Goal: Transaction & Acquisition: Purchase product/service

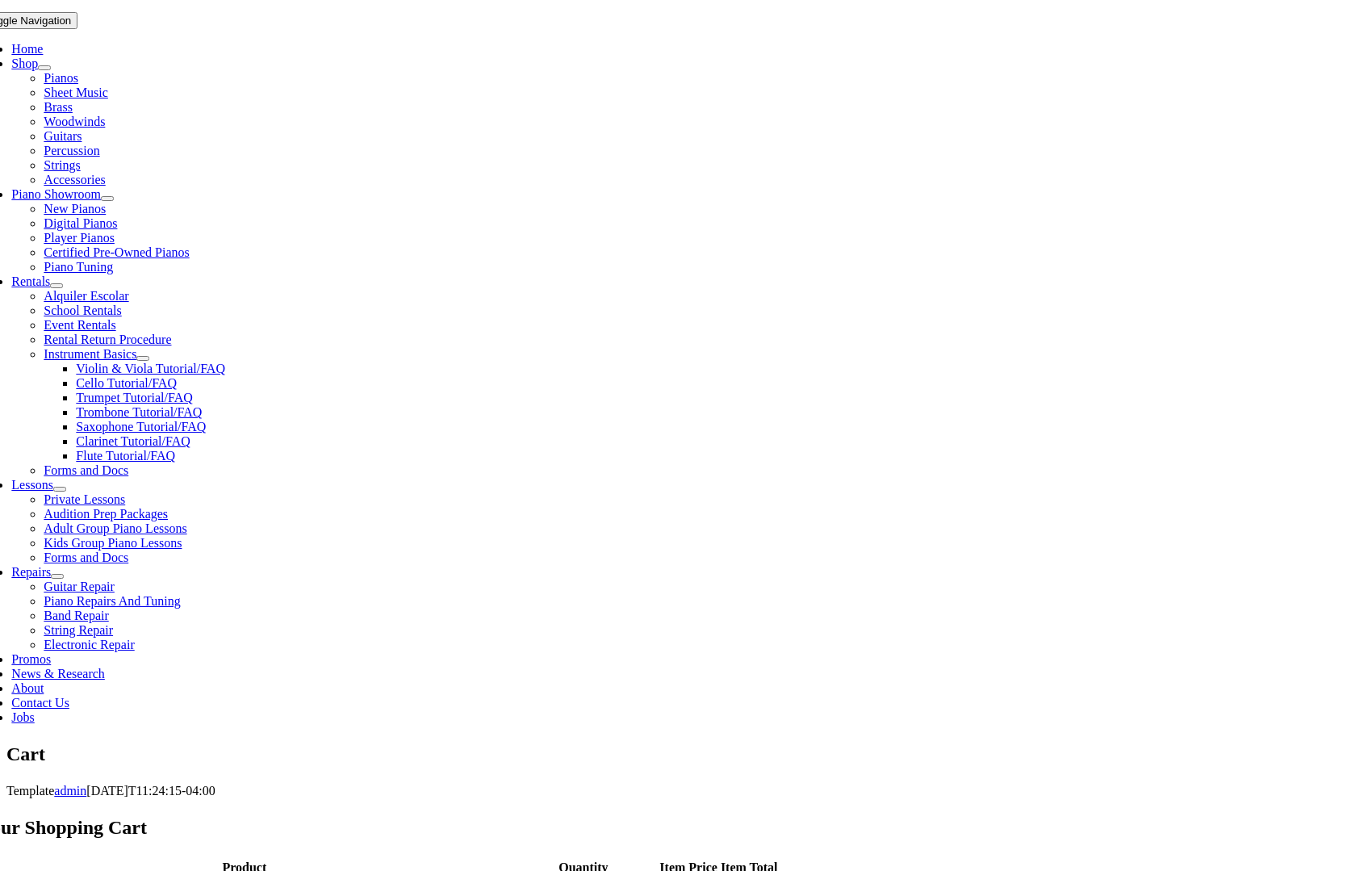
scroll to position [323, 0]
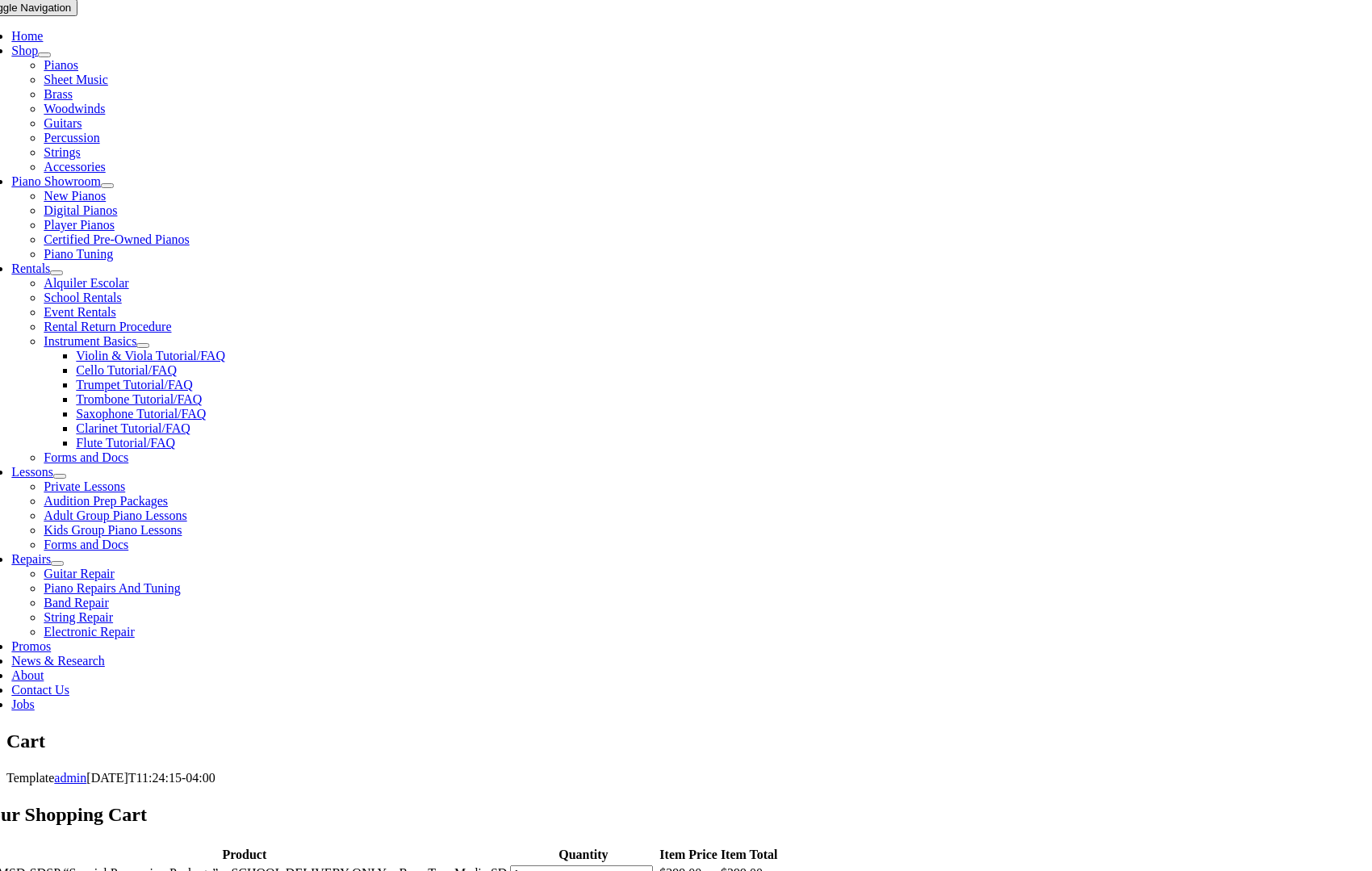
select select "PA"
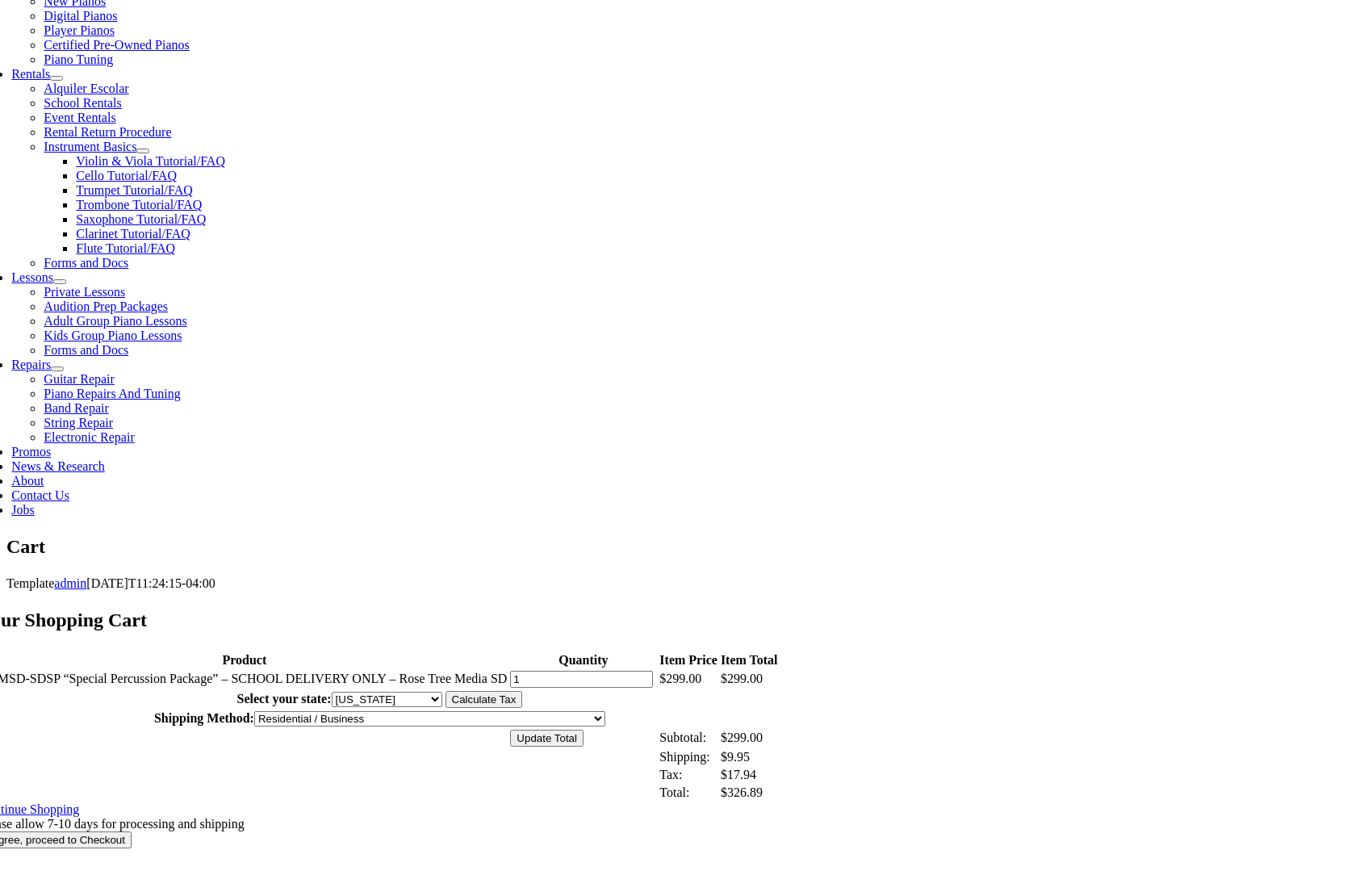
scroll to position [518, 0]
click at [443, 691] on select "[US_STATE] [US_STATE] [US_STATE] [US_STATE] [US_STATE] [US_STATE] [US_STATE] [U…" at bounding box center [387, 698] width 110 height 15
select select "0"
click at [443, 691] on select "[US_STATE] [US_STATE] [US_STATE] [US_STATE] [US_STATE] [US_STATE] [US_STATE] [U…" at bounding box center [387, 698] width 110 height 15
click at [522, 690] on input "Calculate Tax" at bounding box center [483, 698] width 77 height 17
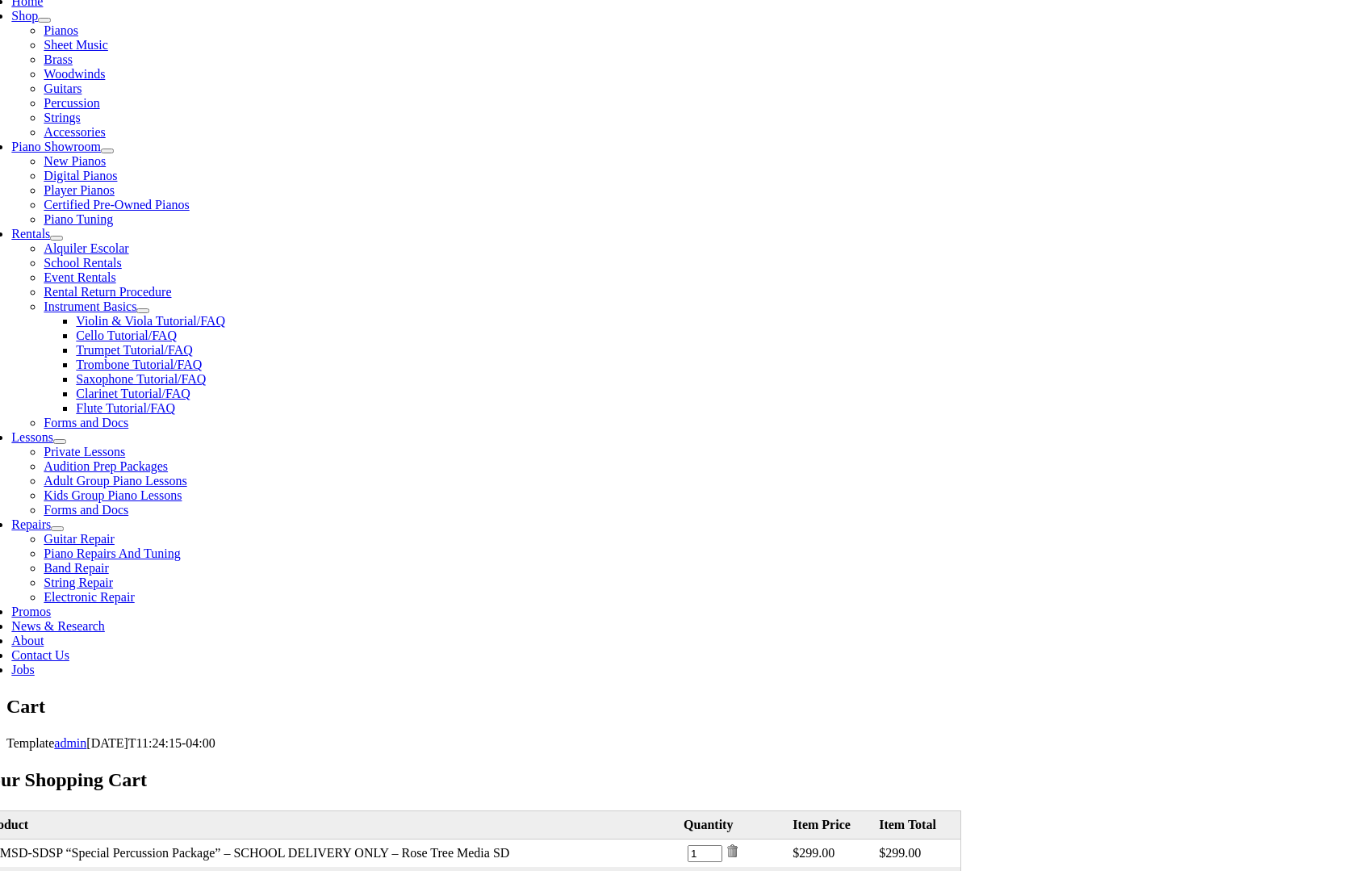
scroll to position [404, 0]
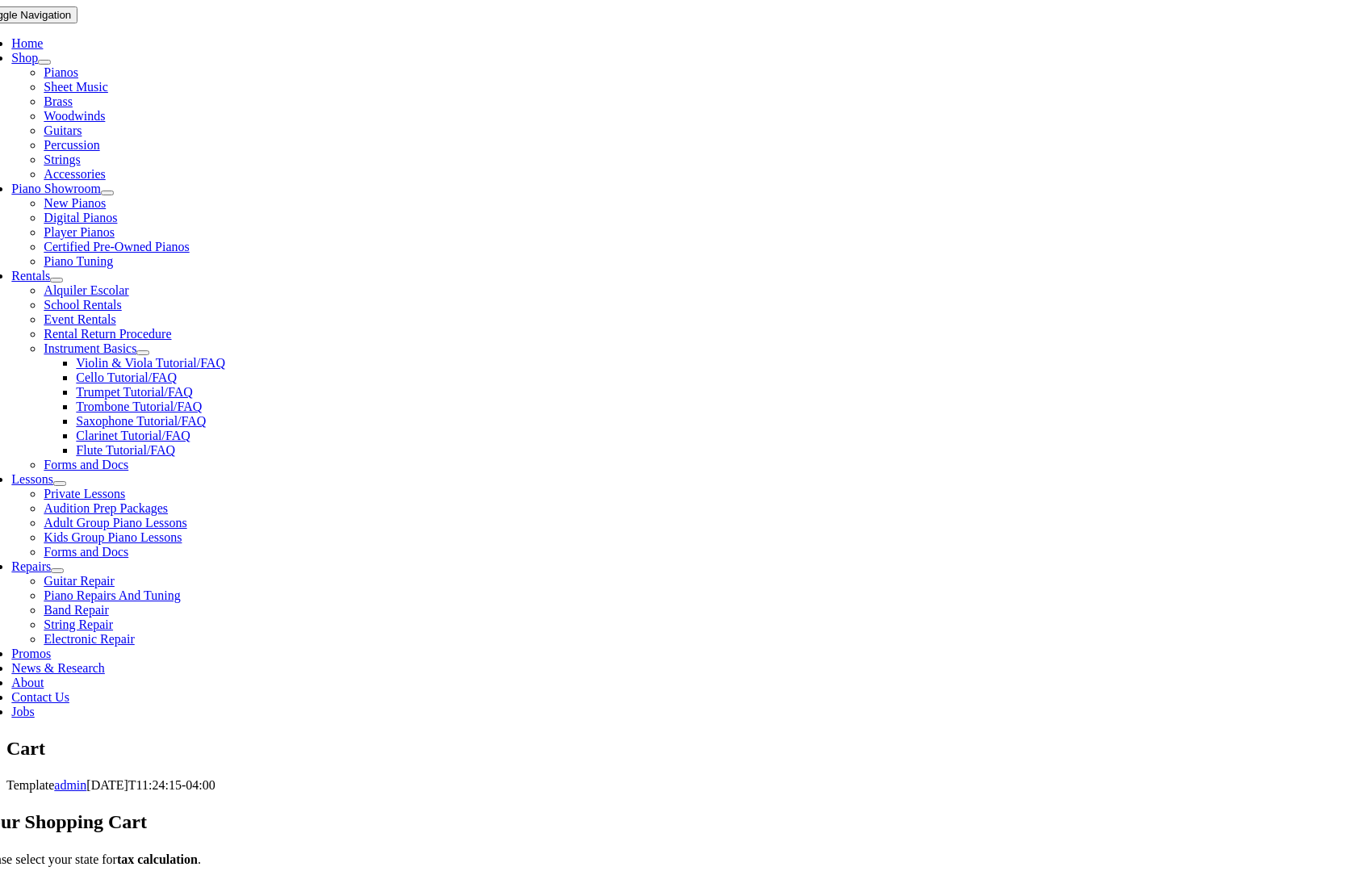
scroll to position [323, 0]
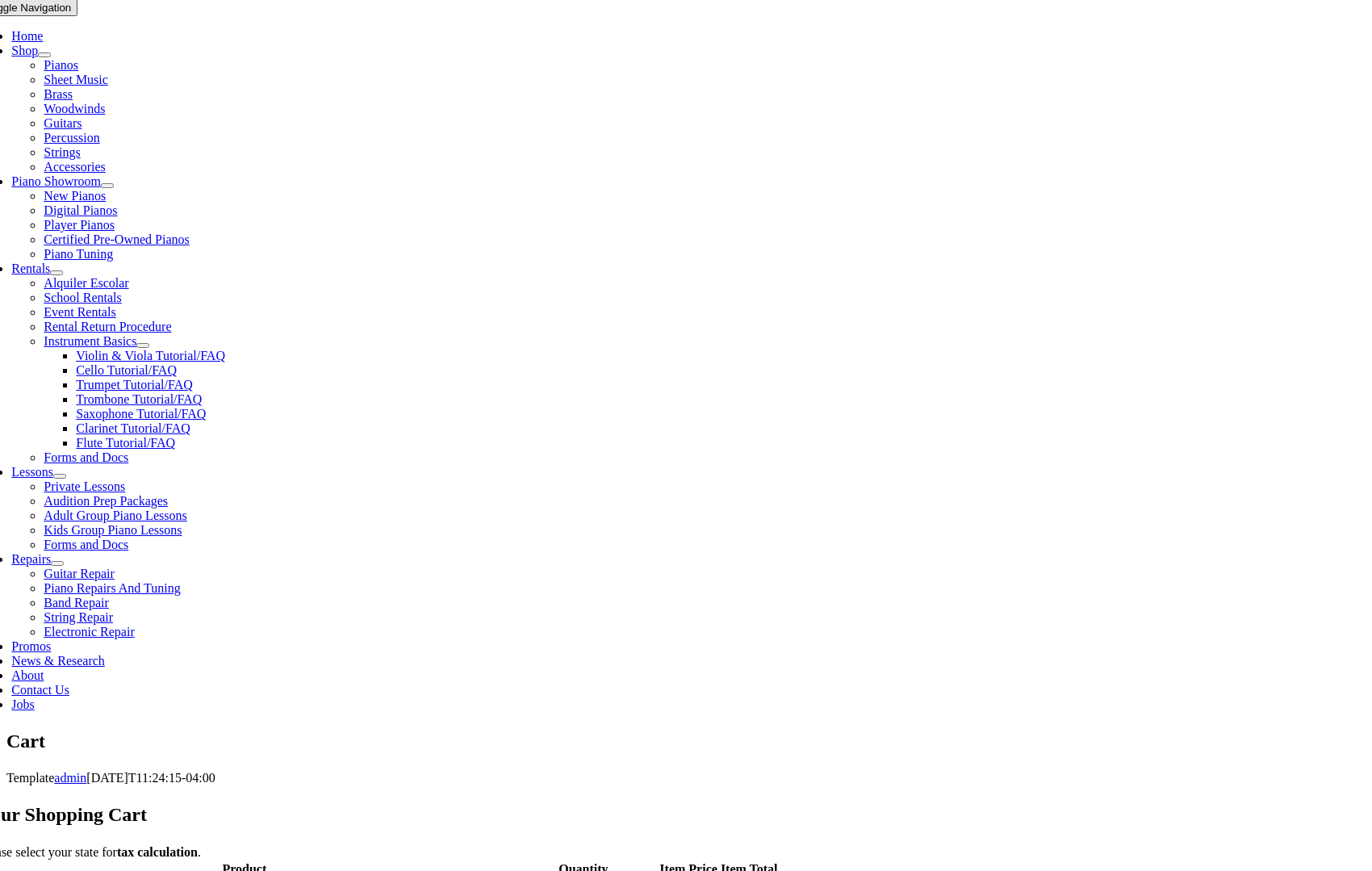
select select "PA"
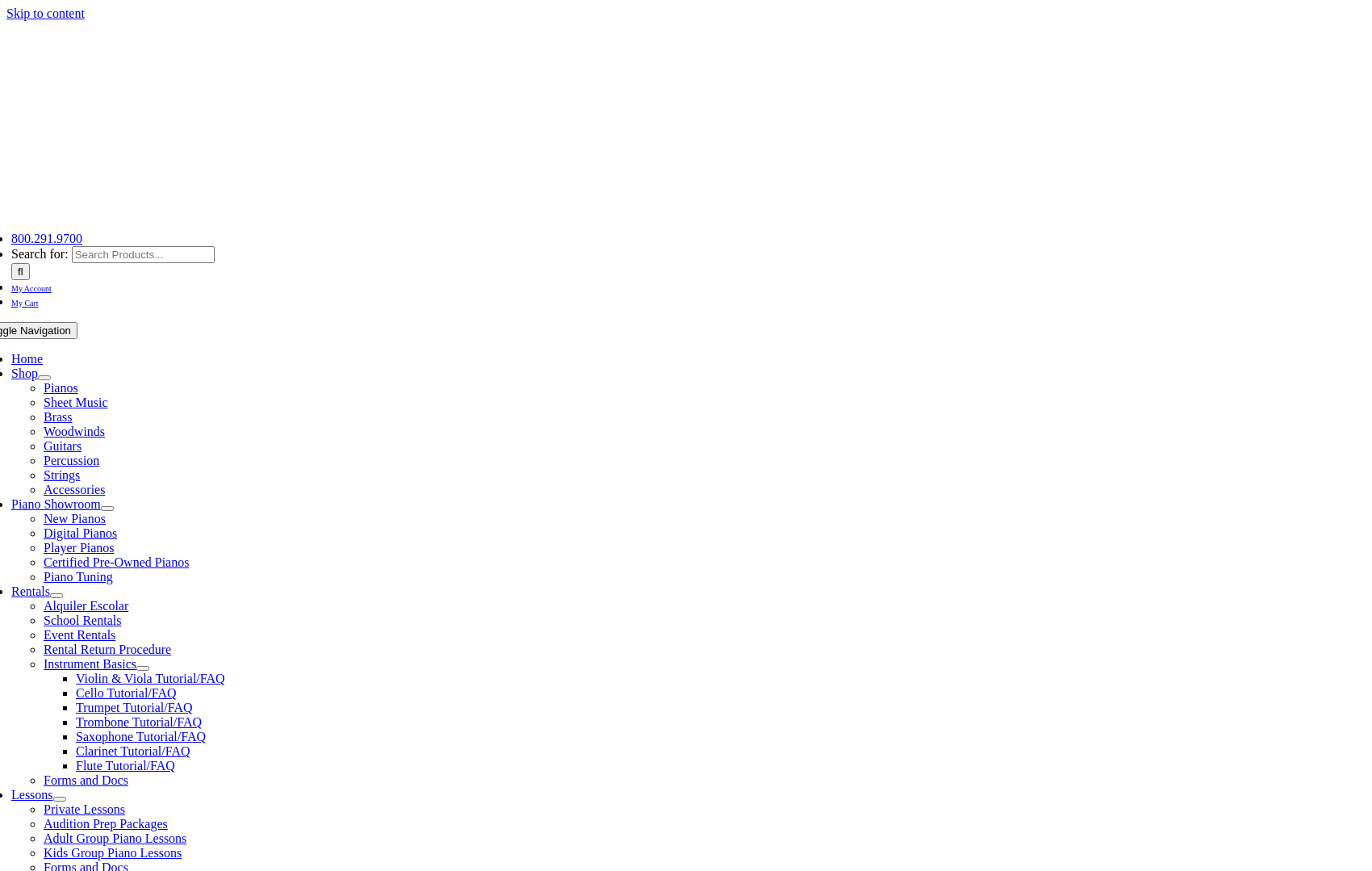
select select "PA"
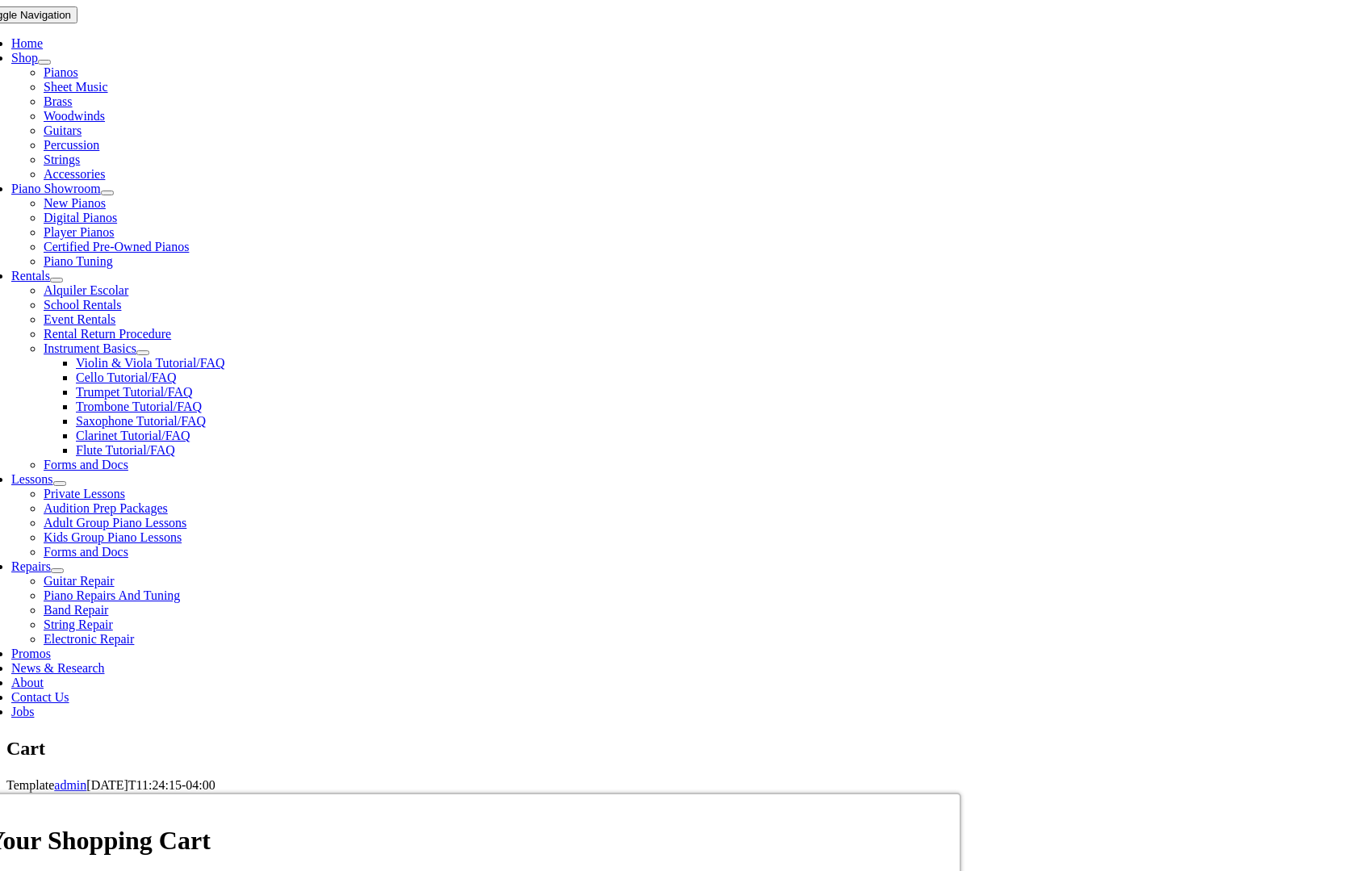
scroll to position [323, 0]
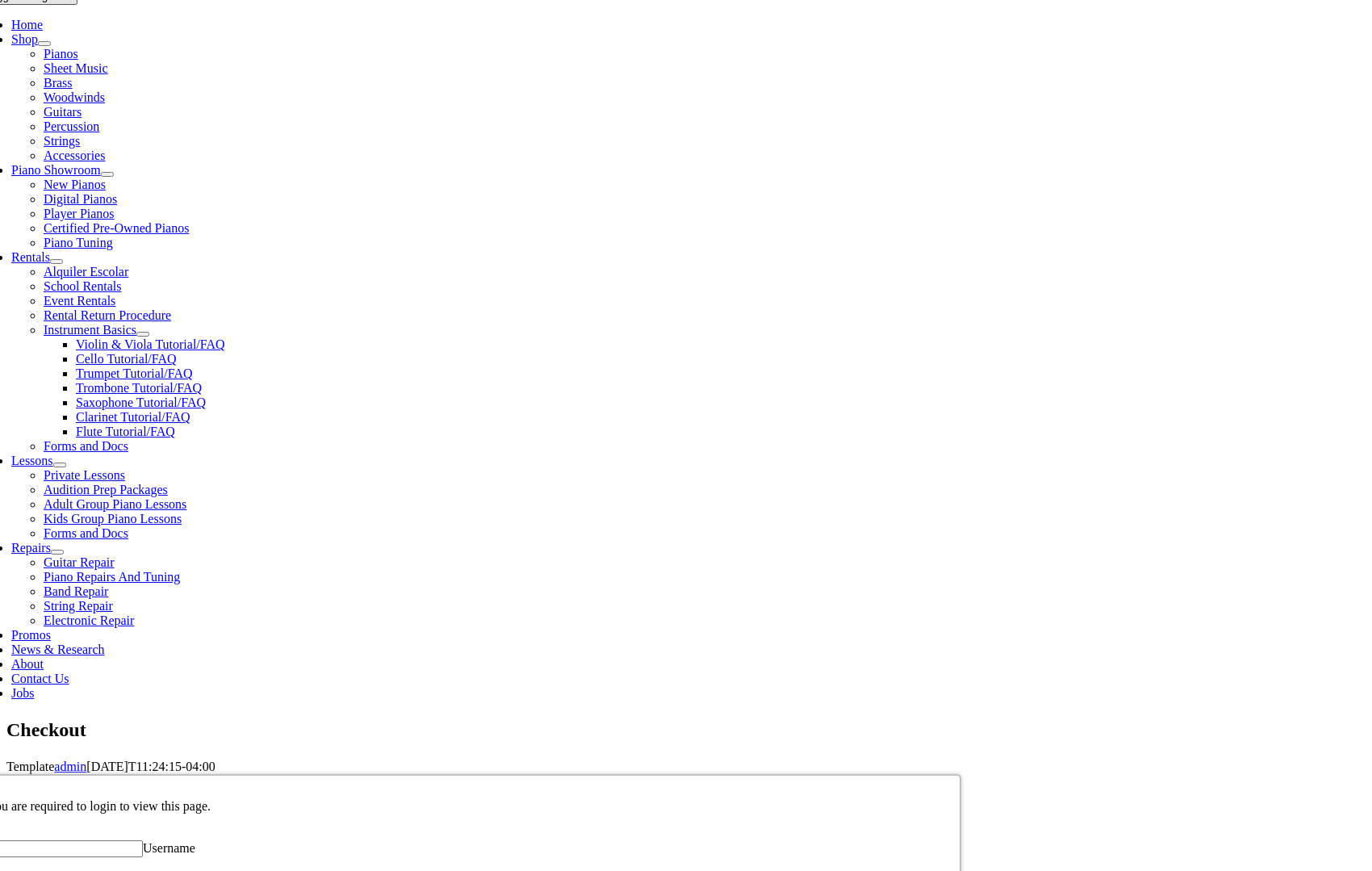
scroll to position [377, 0]
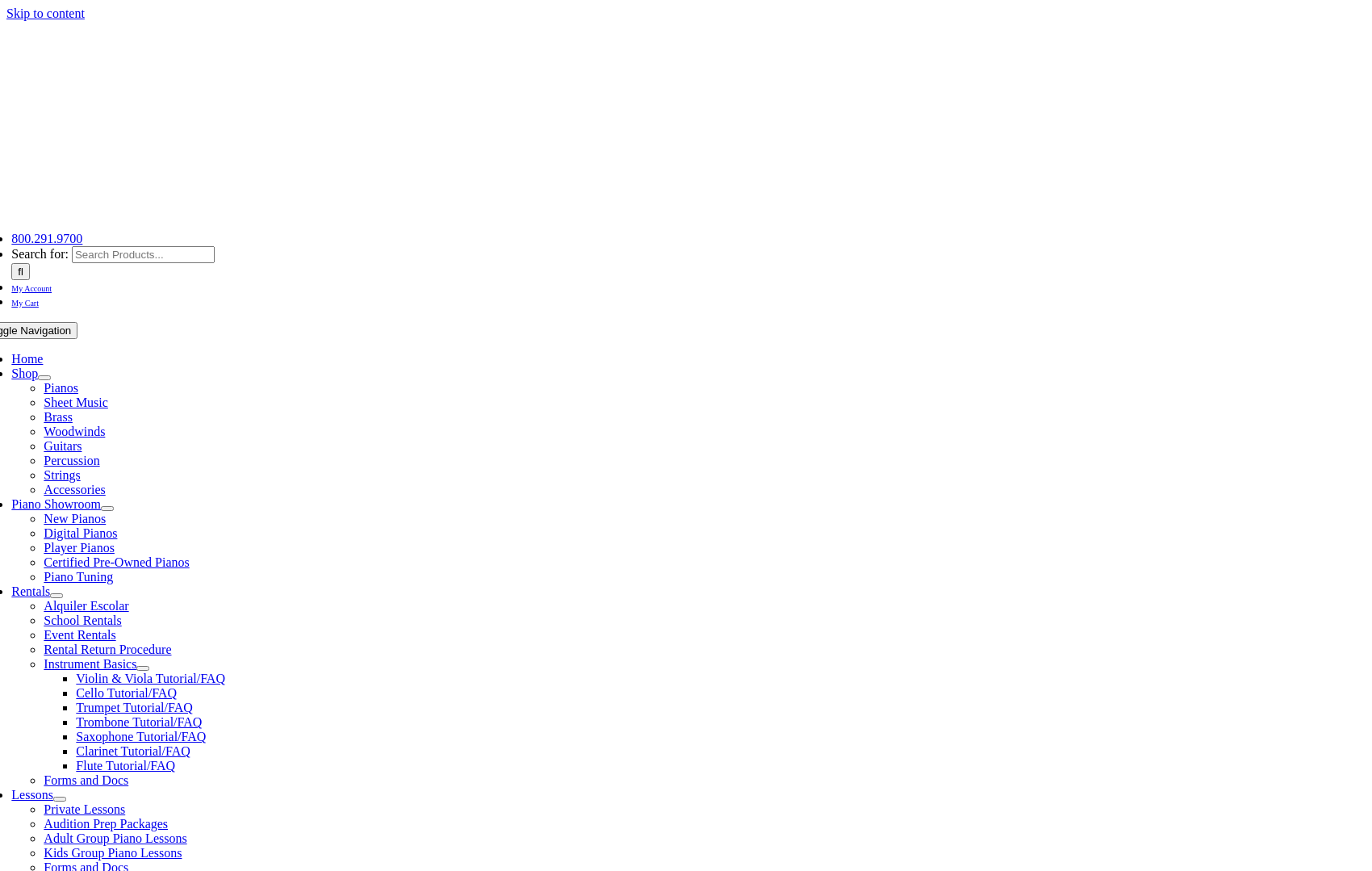
select select "PA"
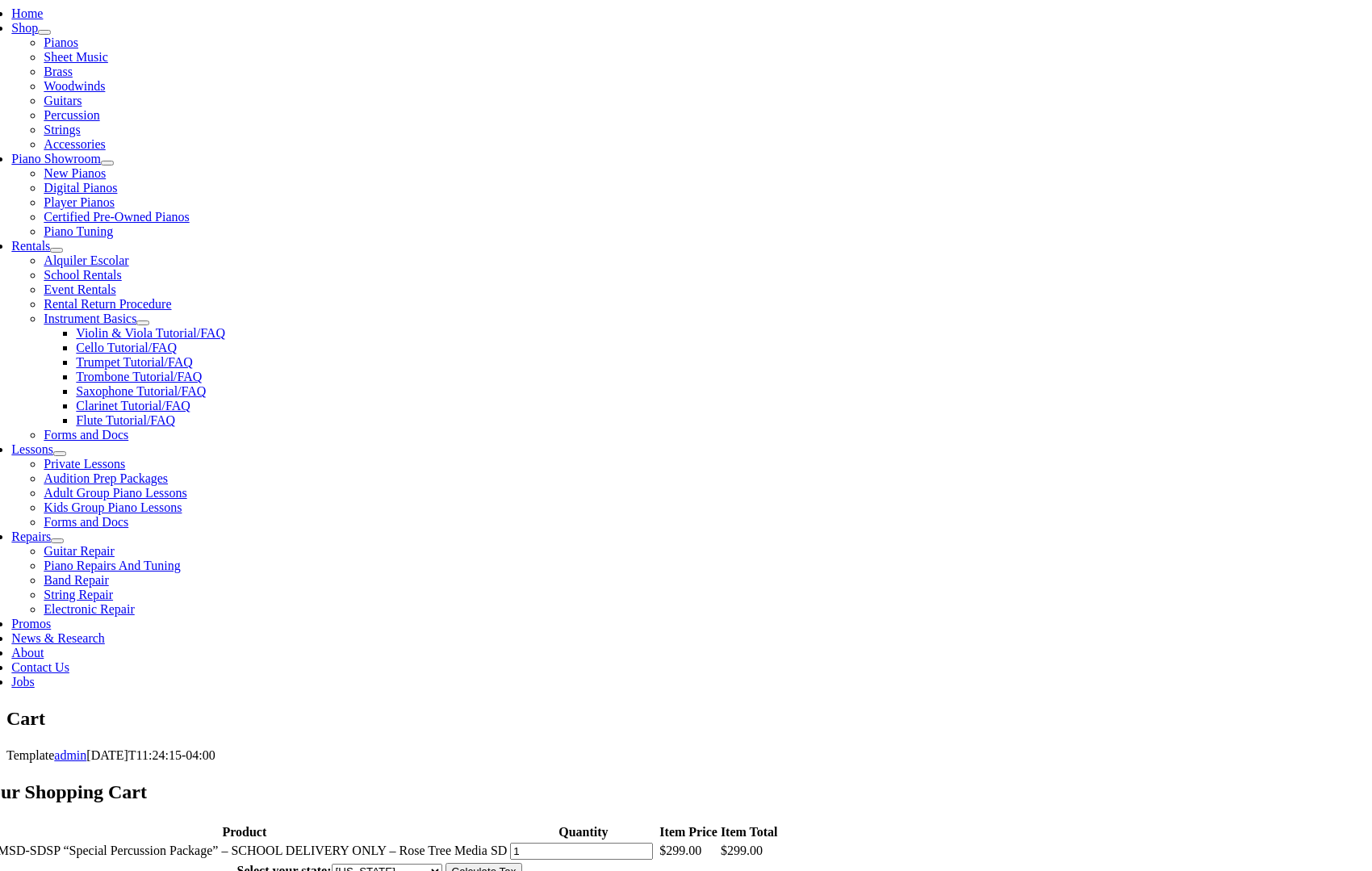
scroll to position [404, 0]
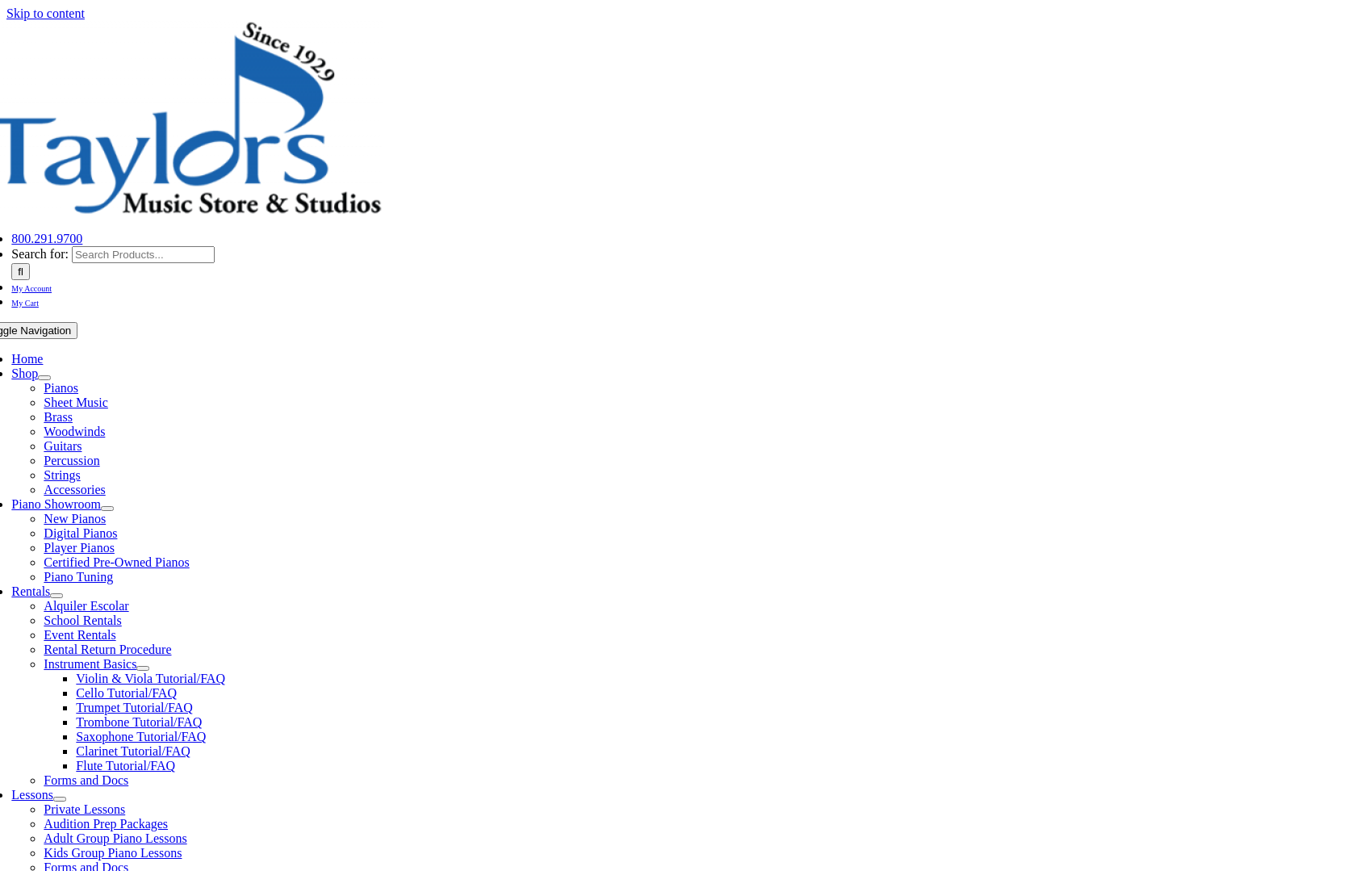
select select
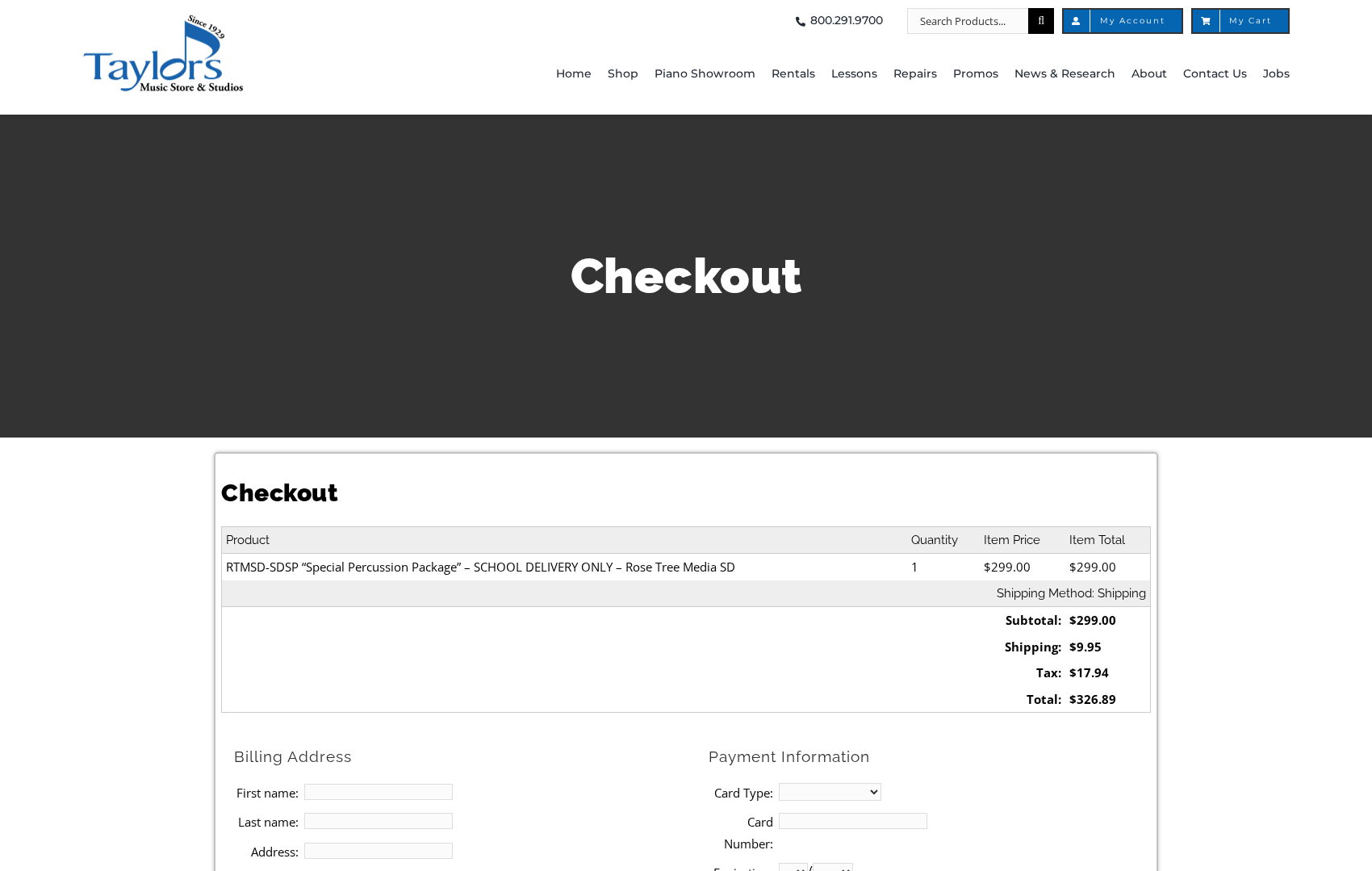
scroll to position [323, 0]
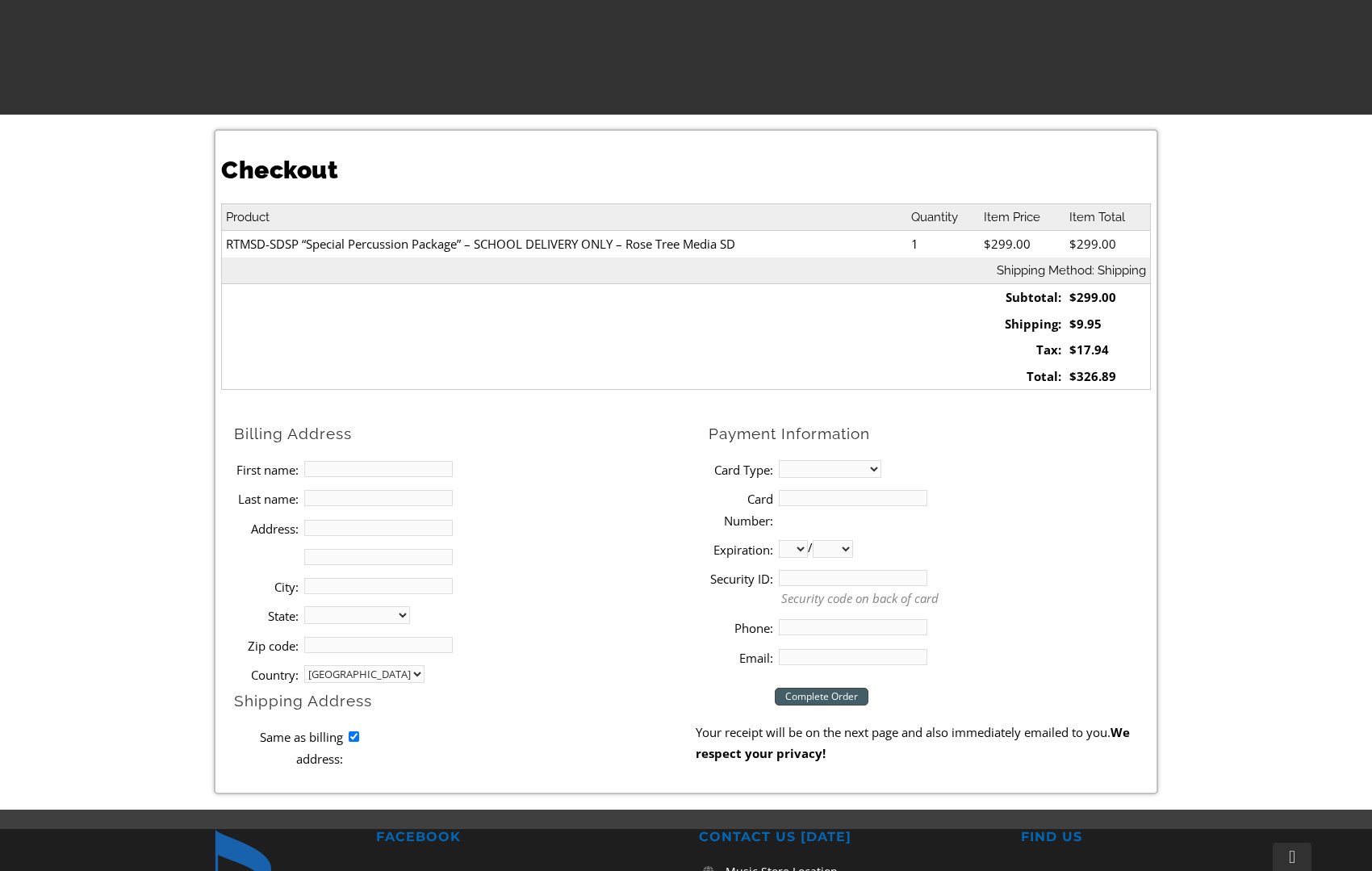
click at [403, 469] on input "First name:" at bounding box center [378, 469] width 148 height 16
type input "[PERSON_NAME]"
type input "[STREET_ADDRESS]"
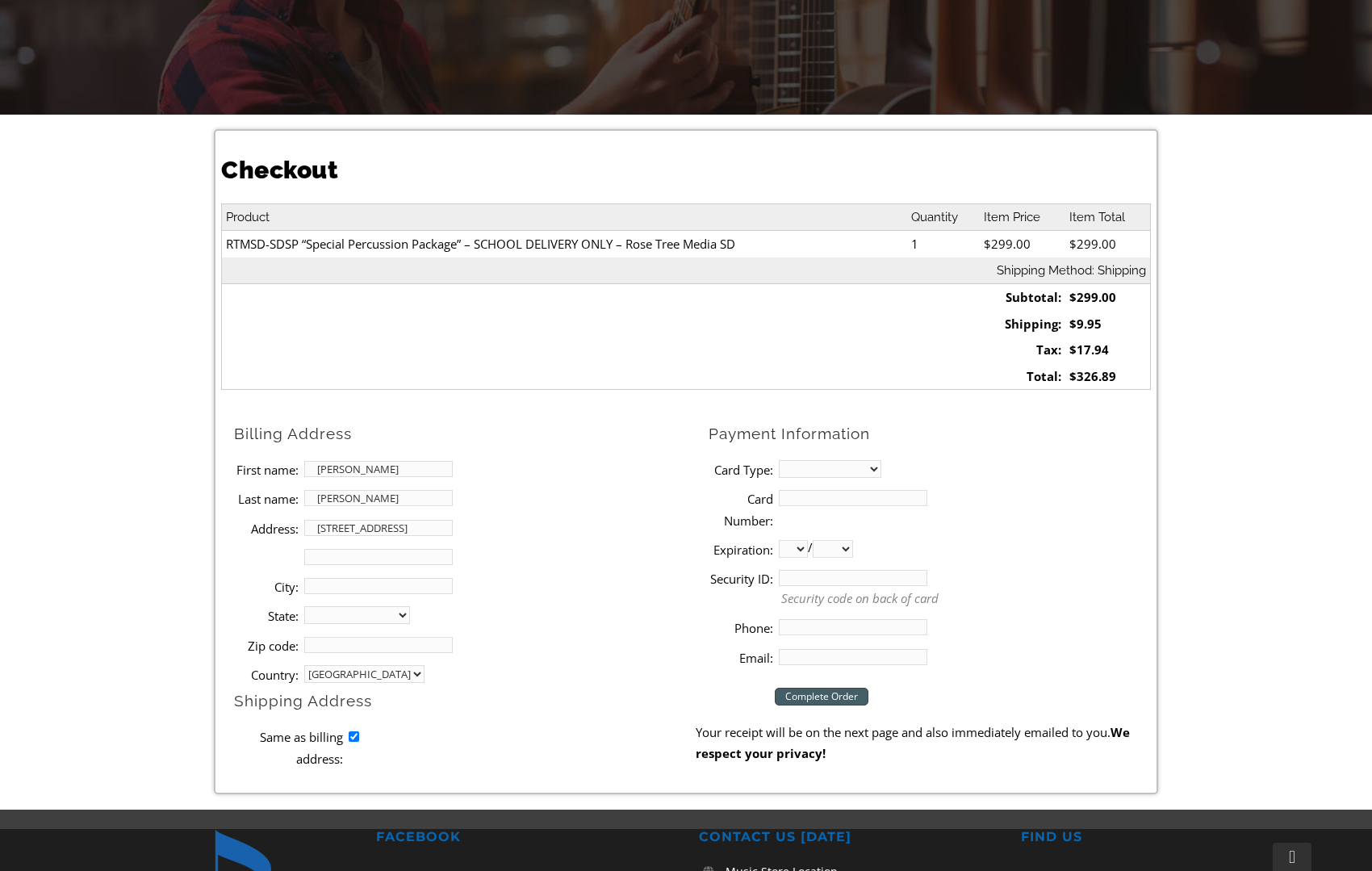
type input "Media"
select select "PA"
type input "19063"
type input "3473487869"
type input "[EMAIL_ADDRESS][DOMAIN_NAME]"
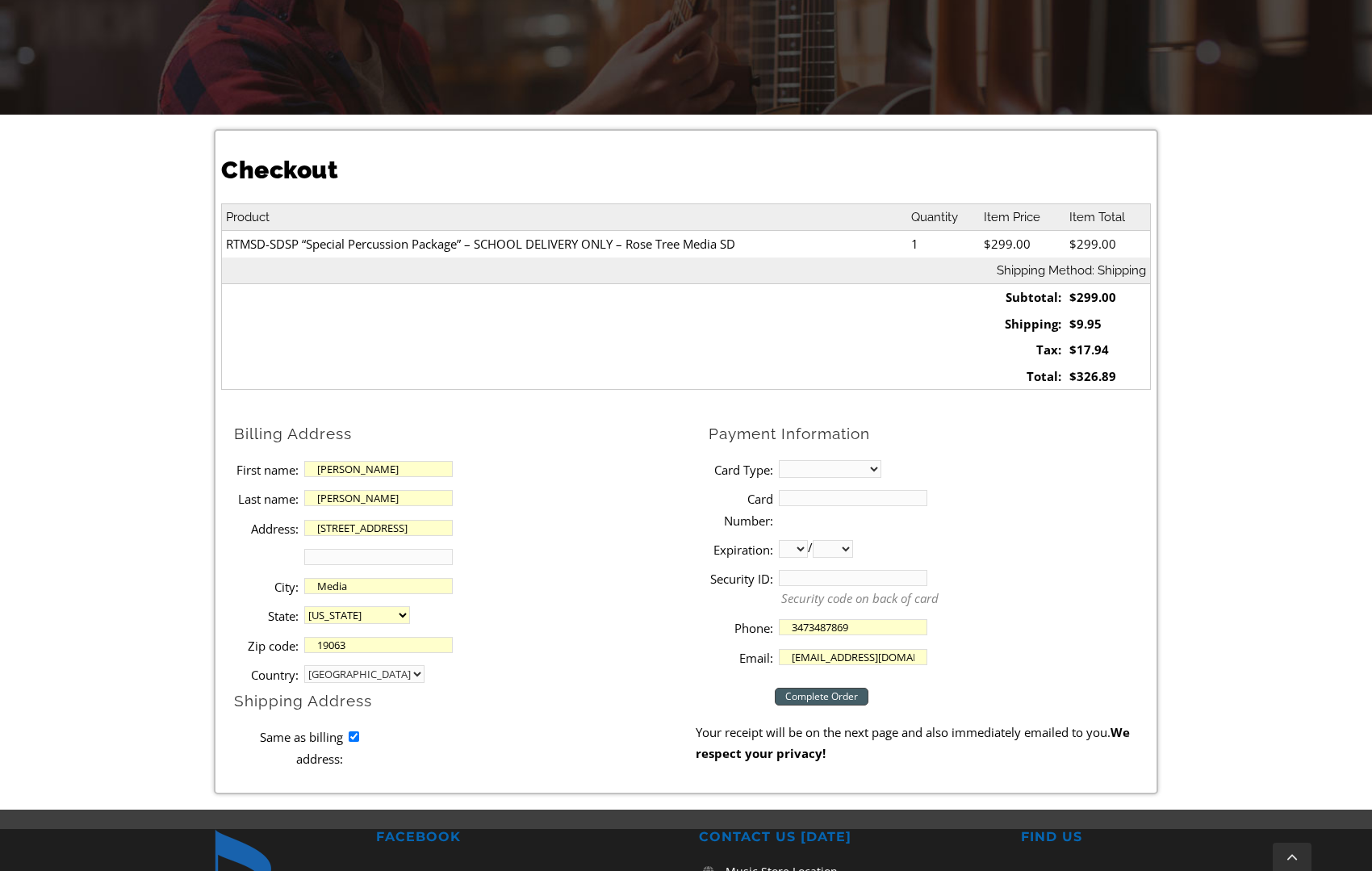
click at [815, 467] on select "MasterCard Visa American Express Discover" at bounding box center [829, 469] width 102 height 18
select select "visa"
click at [778, 460] on select "MasterCard Visa American Express Discover" at bounding box center [829, 469] width 102 height 18
click at [829, 497] on input "Card Number:" at bounding box center [852, 498] width 148 height 16
type input "[CREDIT_CARD_NUMBER]"
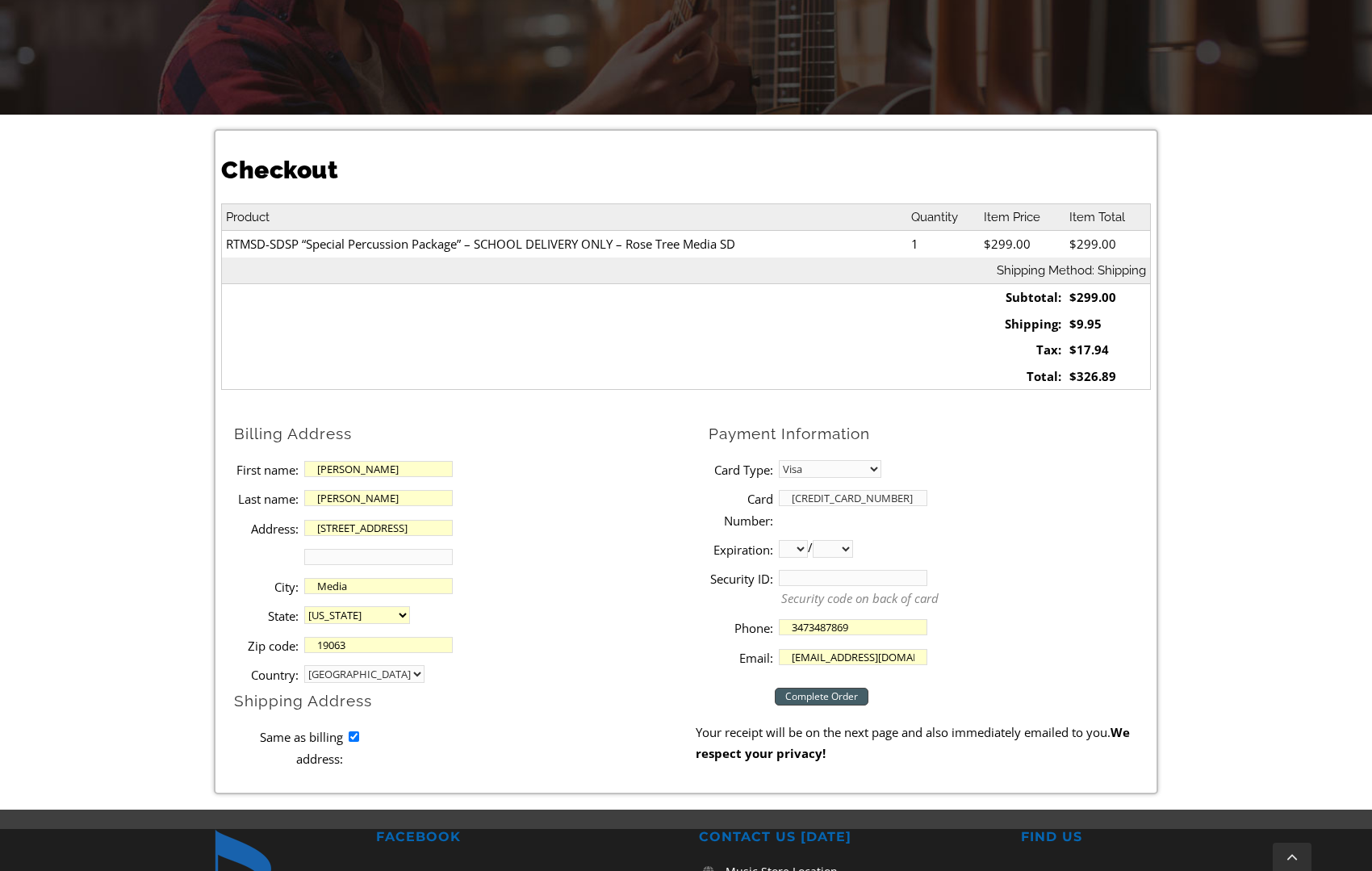
select select "04"
select select "2030"
type input "814"
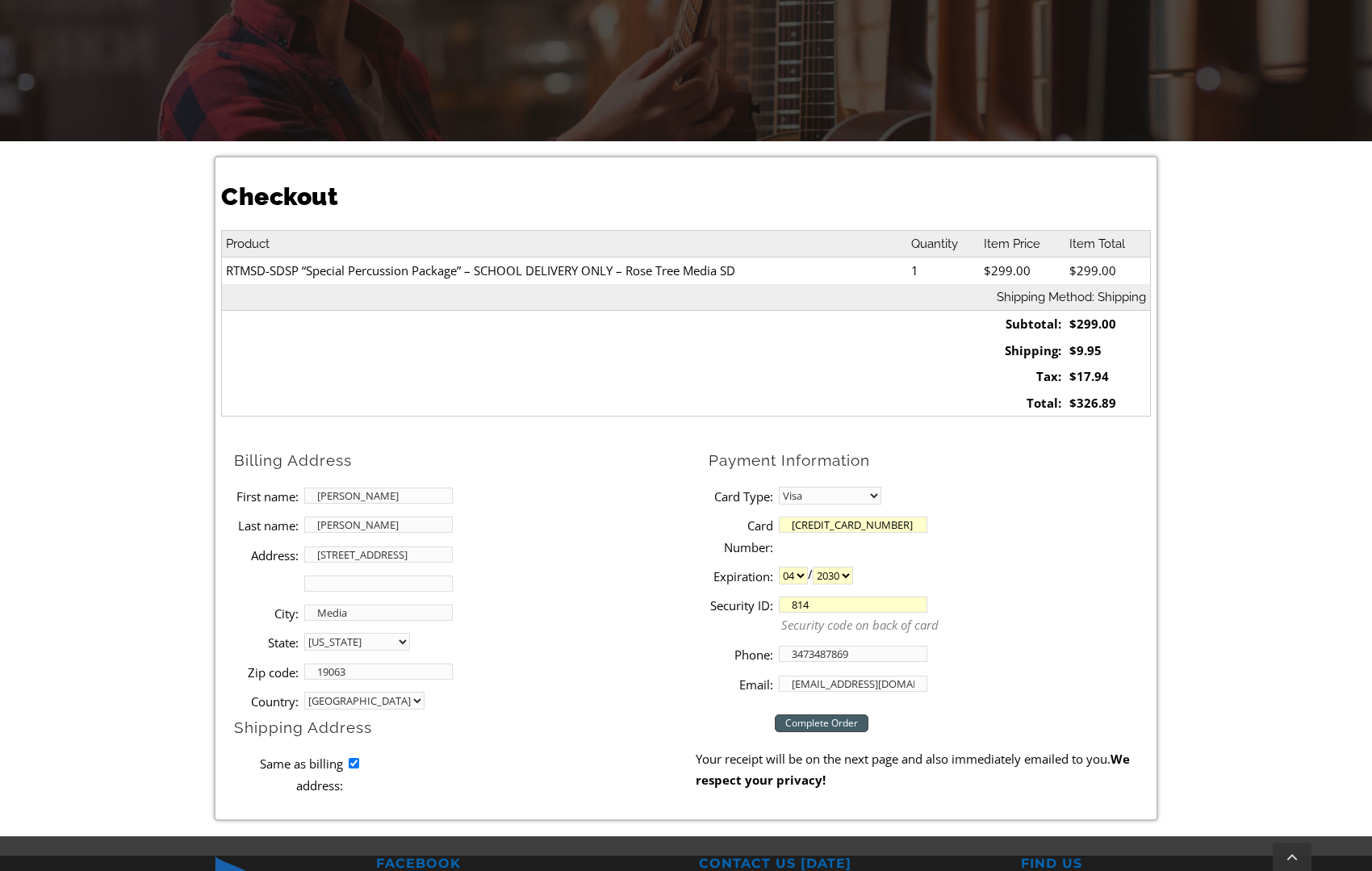
scroll to position [404, 0]
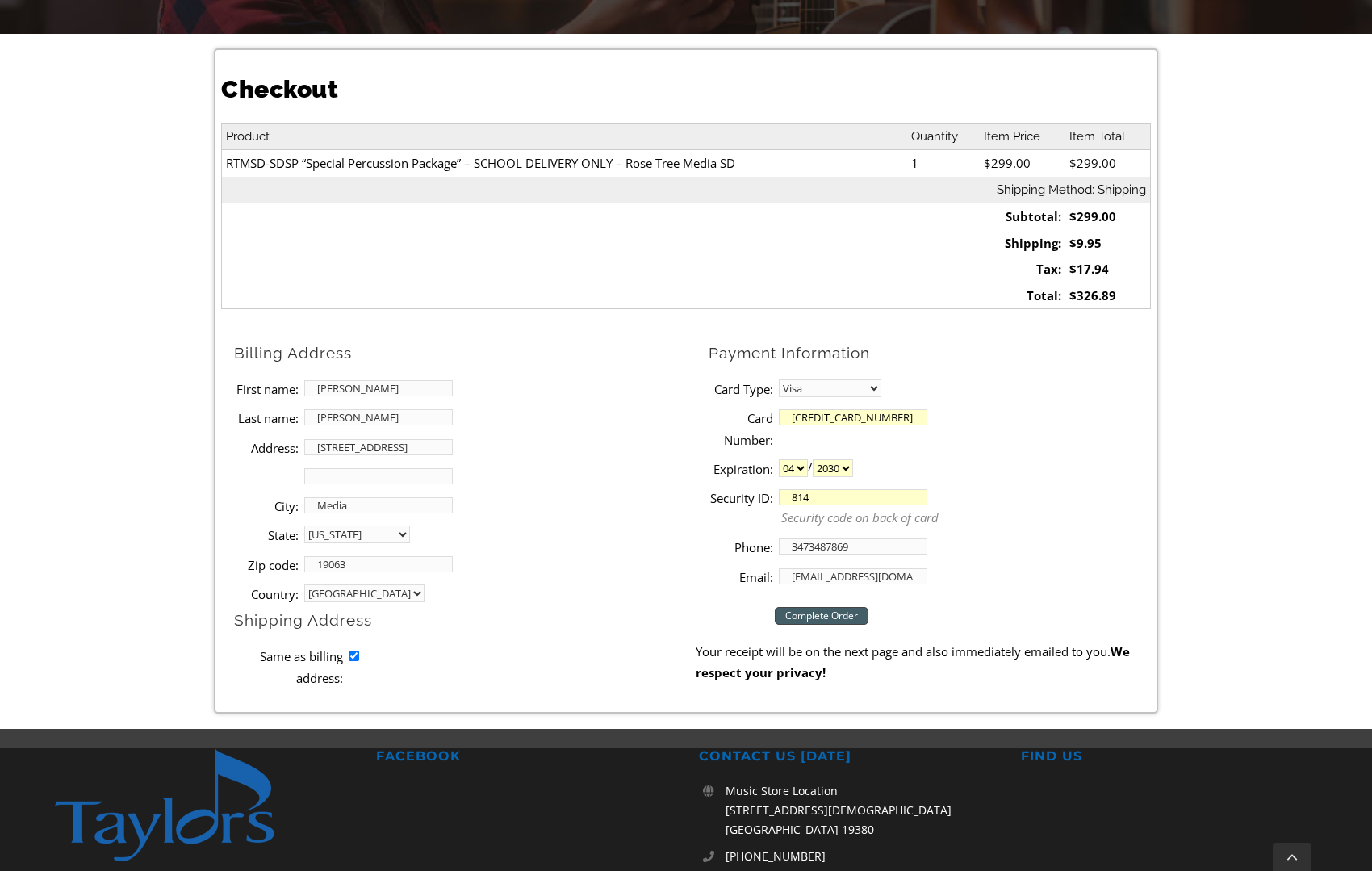
click at [837, 612] on input "Complete Order" at bounding box center [821, 616] width 93 height 18
